Goal: Transaction & Acquisition: Purchase product/service

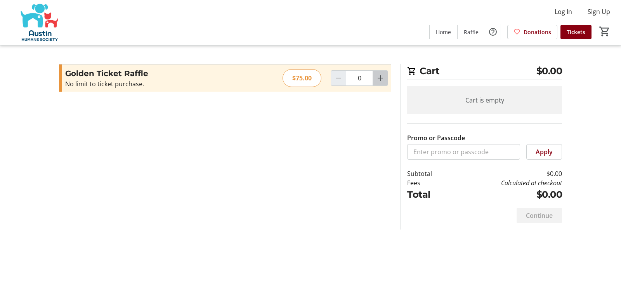
click at [381, 77] on mat-icon "Increment by one" at bounding box center [380, 77] width 9 height 9
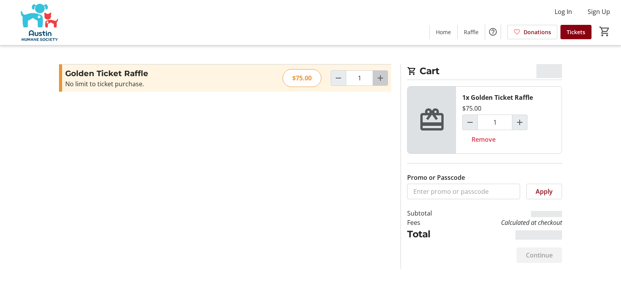
click at [380, 76] on mat-icon "Increment by one" at bounding box center [380, 77] width 9 height 9
type input "2"
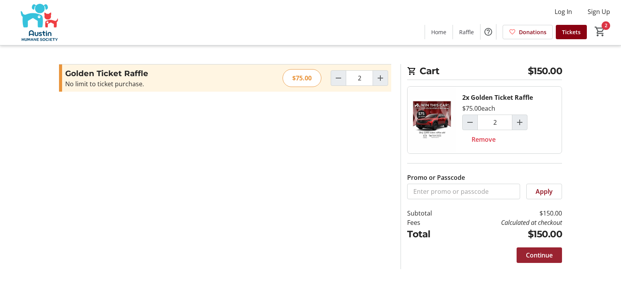
click at [538, 253] on span "Continue" at bounding box center [539, 254] width 27 height 9
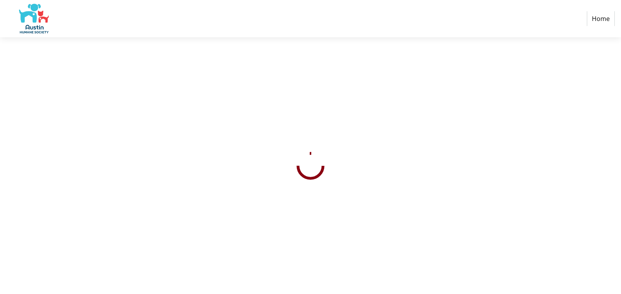
select select "US"
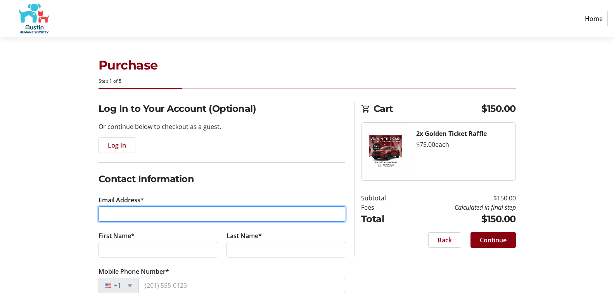
click at [119, 215] on input "Email Address*" at bounding box center [222, 214] width 247 height 16
type input "[EMAIL_ADDRESS][DOMAIN_NAME]"
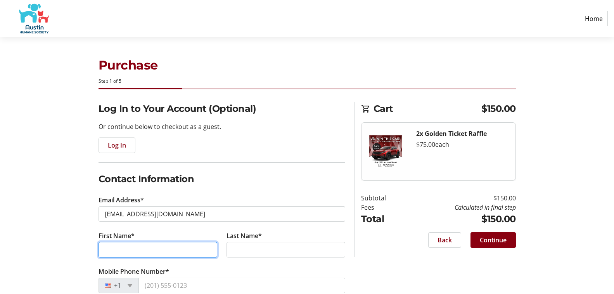
click at [111, 249] on input "First Name*" at bounding box center [158, 250] width 119 height 16
type input "Don"
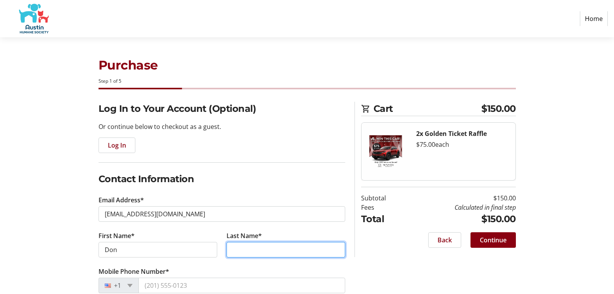
click at [231, 252] on input "Last Name*" at bounding box center [286, 250] width 119 height 16
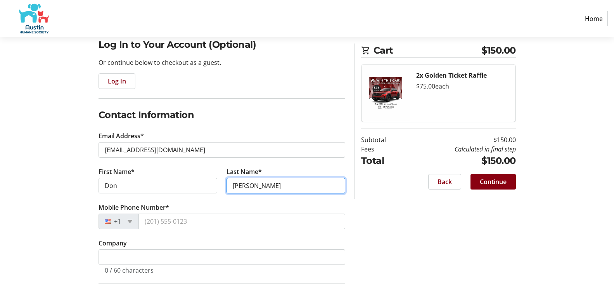
scroll to position [78, 0]
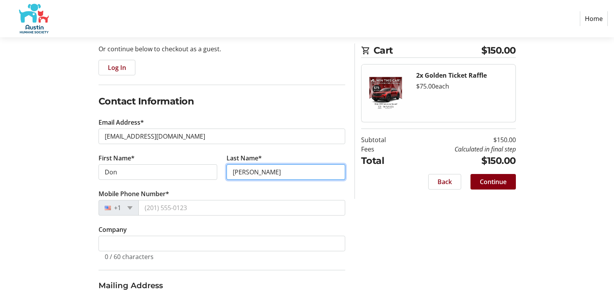
type input "[PERSON_NAME]"
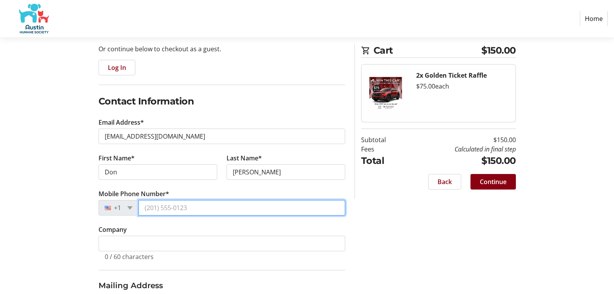
drag, startPoint x: 194, startPoint y: 208, endPoint x: 161, endPoint y: 215, distance: 33.7
click at [145, 207] on input "Mobile Phone Number*" at bounding box center [242, 208] width 207 height 16
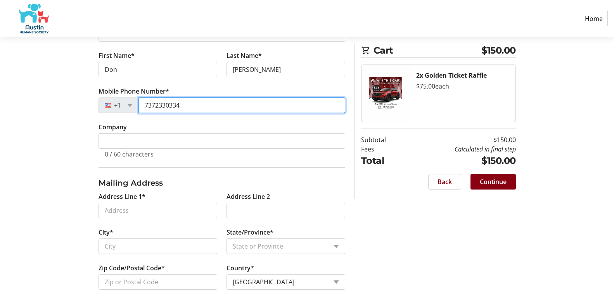
scroll to position [194, 0]
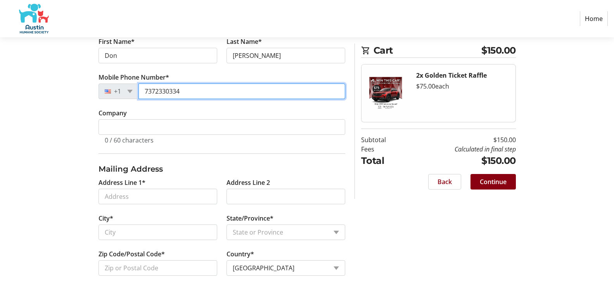
type input "7372330334"
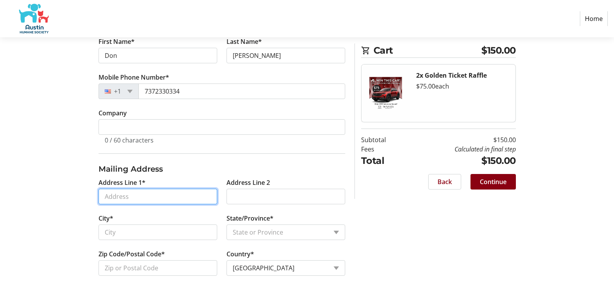
click at [139, 196] on tr-form-field "Address Line 1*" at bounding box center [158, 196] width 128 height 36
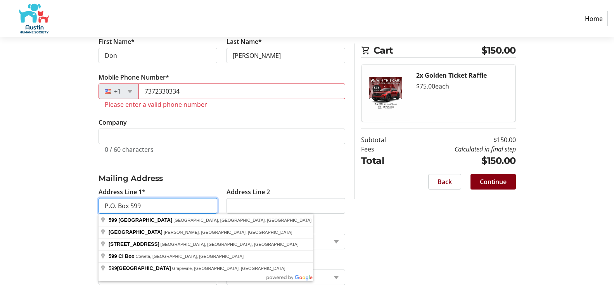
type input "P.O. Box 599"
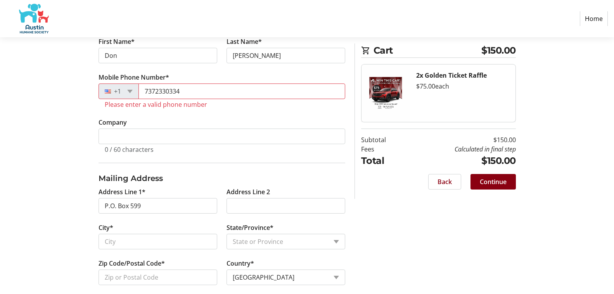
click at [217, 170] on fieldset "Mailing Address Address Line 1* P.O. Box 599 Address Line 2 City* State/Provinc…" at bounding box center [222, 229] width 247 height 132
click at [125, 240] on input "City*" at bounding box center [158, 242] width 119 height 16
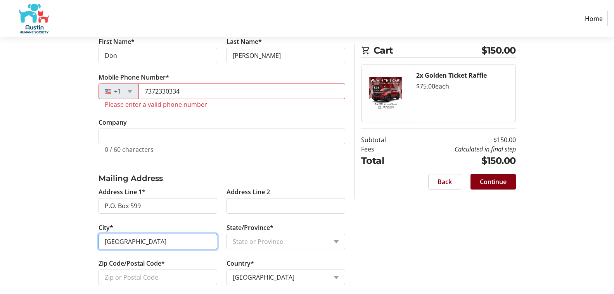
type input "[GEOGRAPHIC_DATA]"
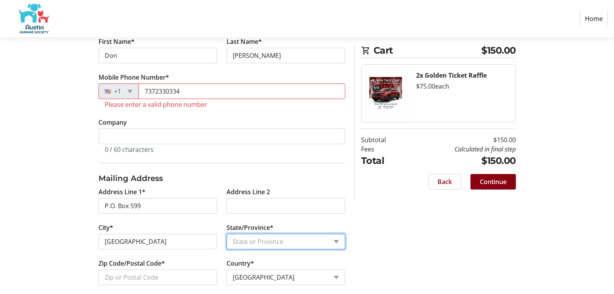
click at [337, 239] on select "State or Province State or [GEOGRAPHIC_DATA][US_STATE][GEOGRAPHIC_DATA] [US_STA…" at bounding box center [286, 242] width 119 height 16
select select "[GEOGRAPHIC_DATA]"
click at [227, 234] on select "State or Province State or [GEOGRAPHIC_DATA][US_STATE][GEOGRAPHIC_DATA] [US_STA…" at bounding box center [286, 242] width 119 height 16
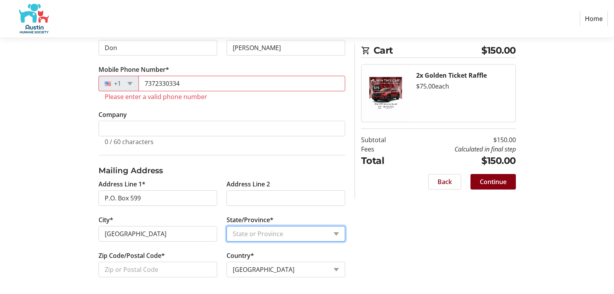
scroll to position [204, 0]
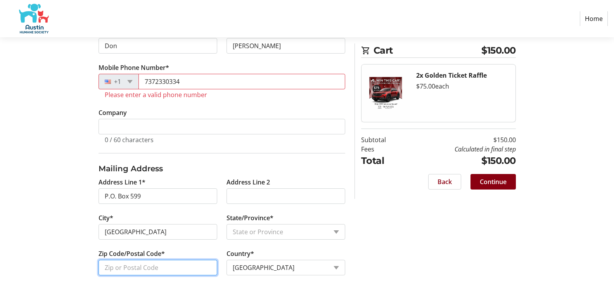
click at [170, 268] on input "Zip Code/Postal Code*" at bounding box center [158, 268] width 119 height 16
type input "78947"
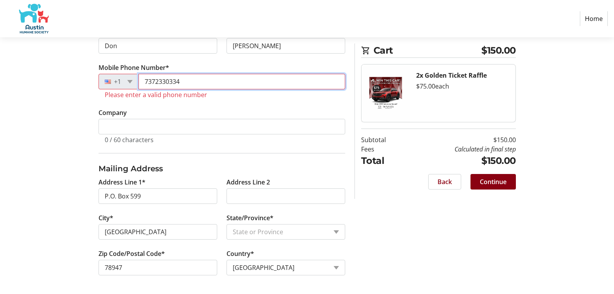
click at [154, 80] on input "7372330334" at bounding box center [242, 82] width 207 height 16
click at [189, 82] on input "7372330334" at bounding box center [242, 82] width 207 height 16
type input "7"
type input "7372330334"
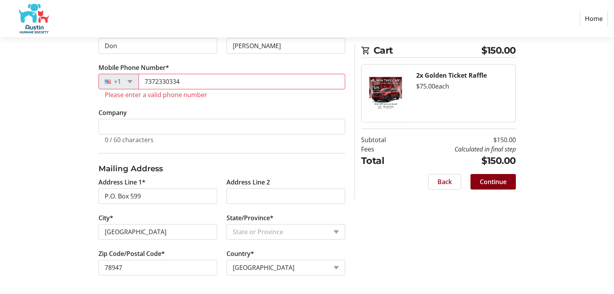
click at [108, 82] on div at bounding box center [110, 81] width 22 height 9
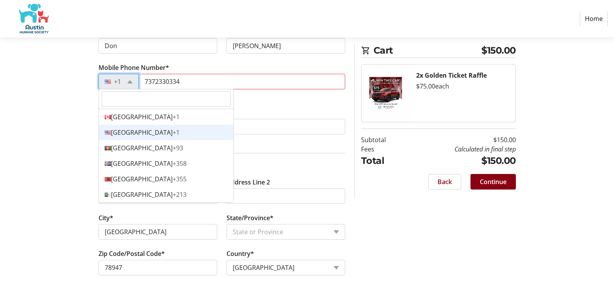
click at [142, 132] on div "[GEOGRAPHIC_DATA] +1" at bounding box center [166, 133] width 135 height 16
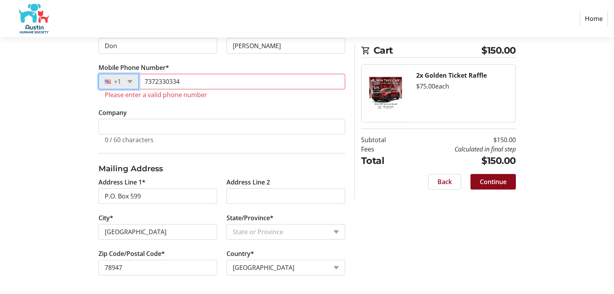
click at [493, 179] on span "Continue" at bounding box center [493, 181] width 27 height 9
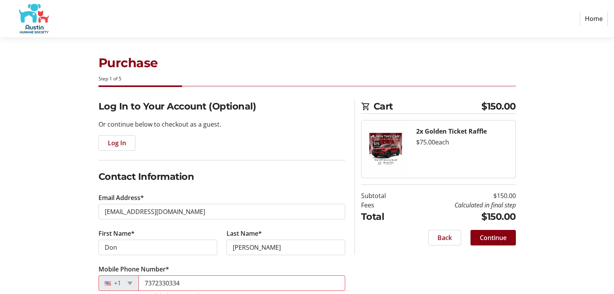
scroll to position [0, 0]
